Goal: Task Accomplishment & Management: Manage account settings

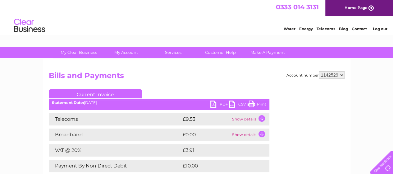
click at [322, 108] on iframe at bounding box center [314, 126] width 37 height 75
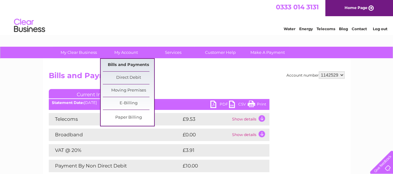
click at [131, 62] on link "Bills and Payments" at bounding box center [128, 65] width 51 height 12
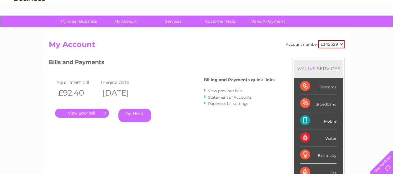
scroll to position [62, 0]
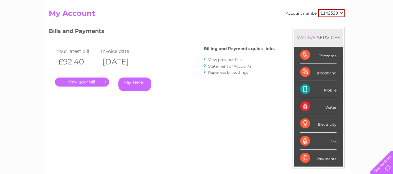
click at [84, 82] on link "." at bounding box center [82, 81] width 54 height 9
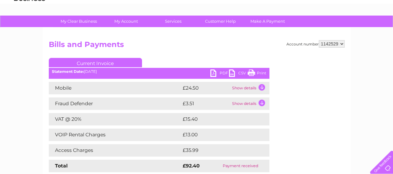
click at [222, 73] on link "PDF" at bounding box center [219, 73] width 19 height 9
click at [220, 72] on link "PDF" at bounding box center [219, 73] width 19 height 9
